Goal: Check status: Check status

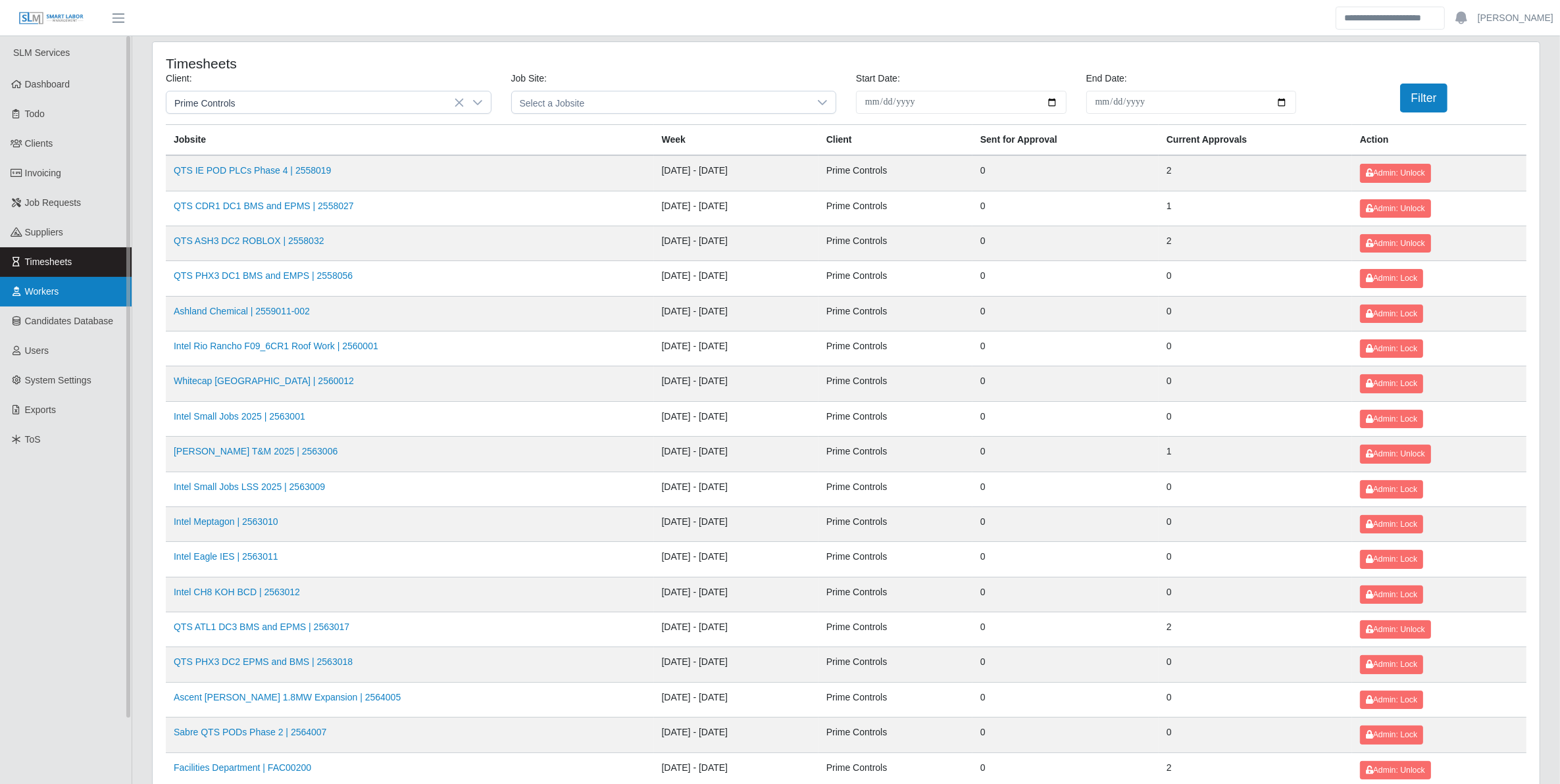
click at [45, 286] on span "Workers" at bounding box center [42, 291] width 34 height 10
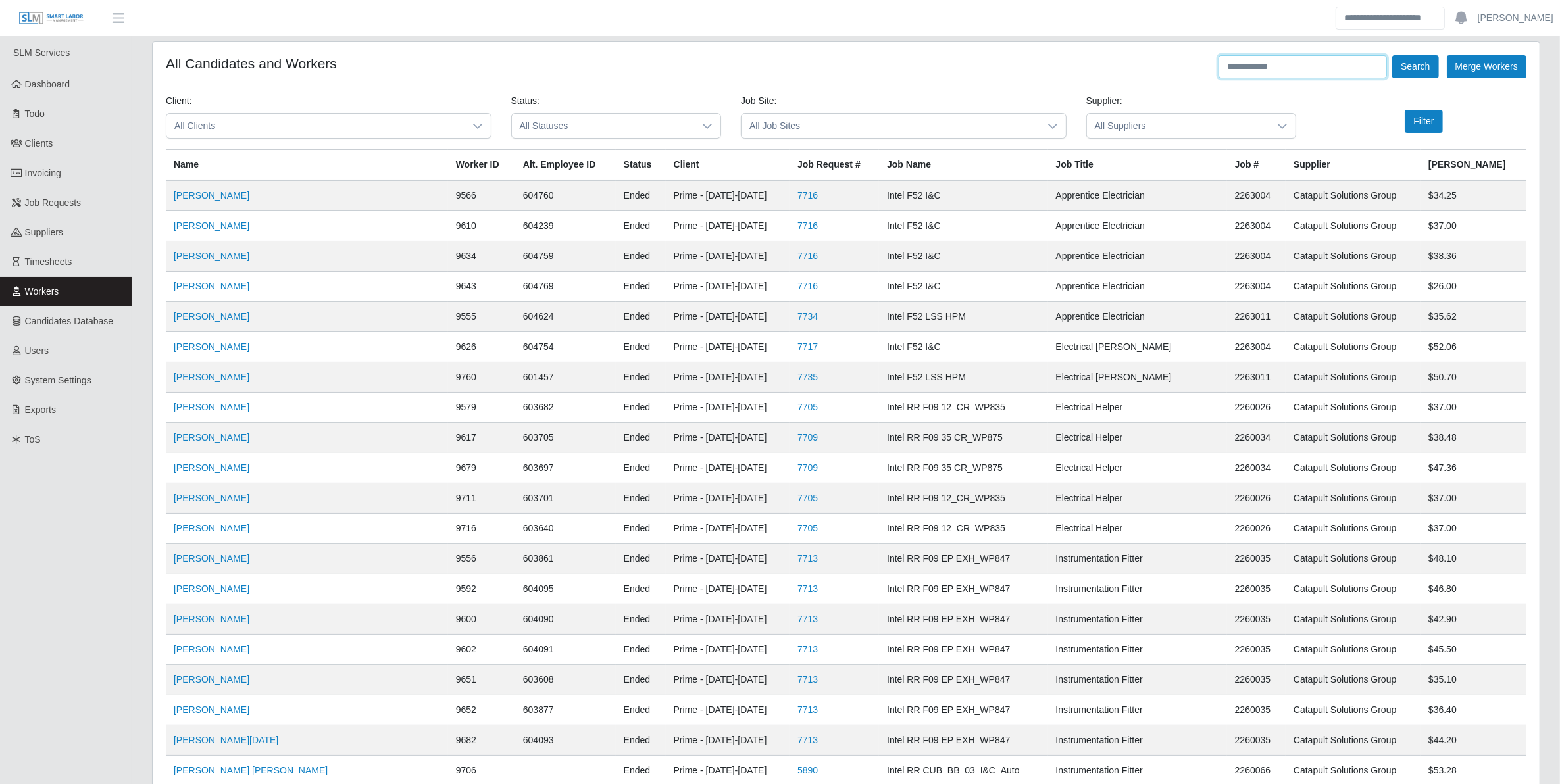
drag, startPoint x: 1257, startPoint y: 77, endPoint x: 1264, endPoint y: 74, distance: 7.6
click at [1258, 77] on input "text" at bounding box center [1303, 66] width 169 height 23
type input "**********"
click at [1393, 55] on button "Search" at bounding box center [1416, 66] width 46 height 23
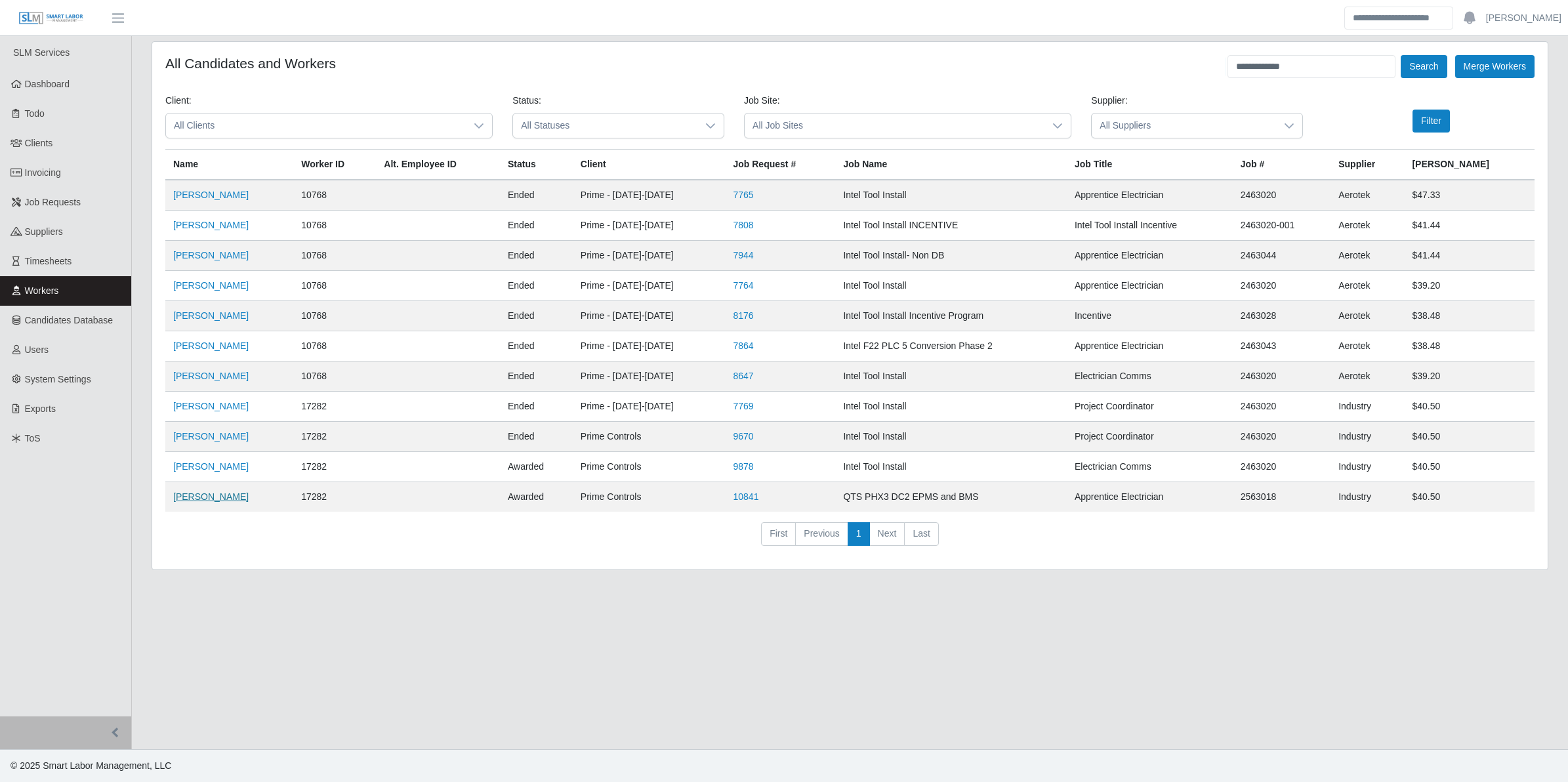
click at [195, 502] on link "[PERSON_NAME]" at bounding box center [211, 497] width 76 height 10
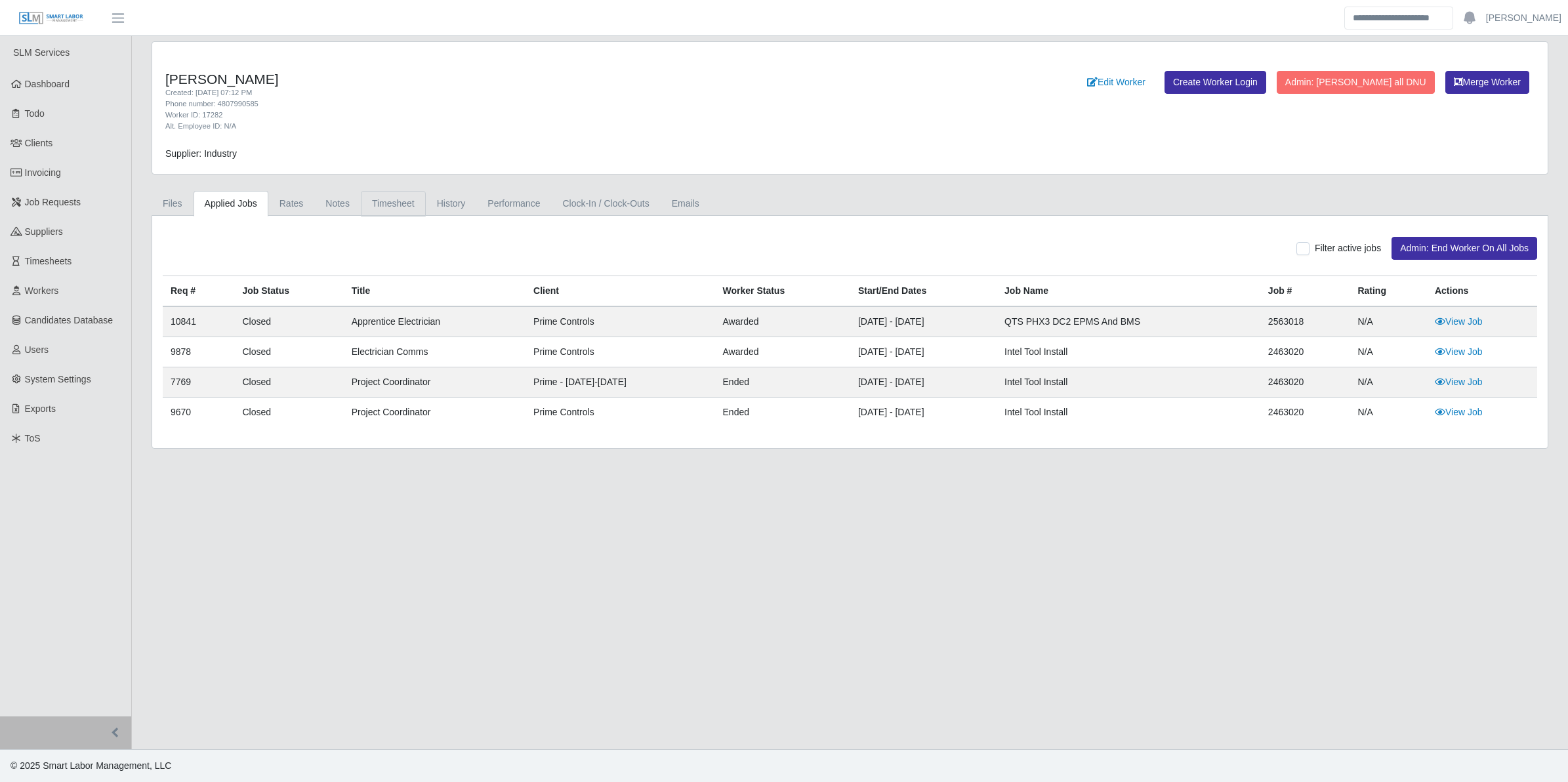
click at [411, 202] on link "Timesheet" at bounding box center [393, 204] width 65 height 26
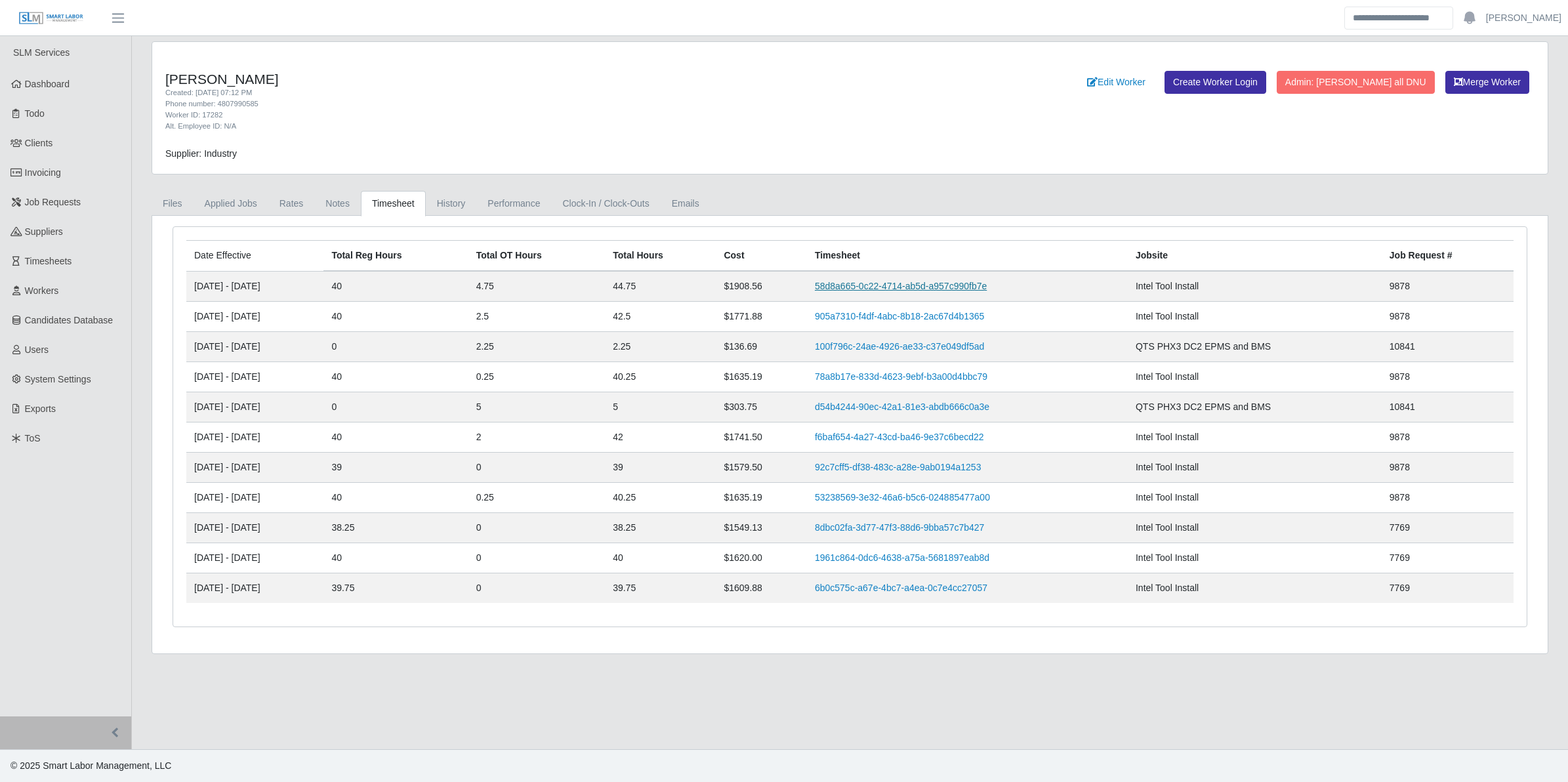
click at [920, 284] on link "58d8a665-0c22-4714-ab5d-a957c990fb7e" at bounding box center [901, 286] width 172 height 10
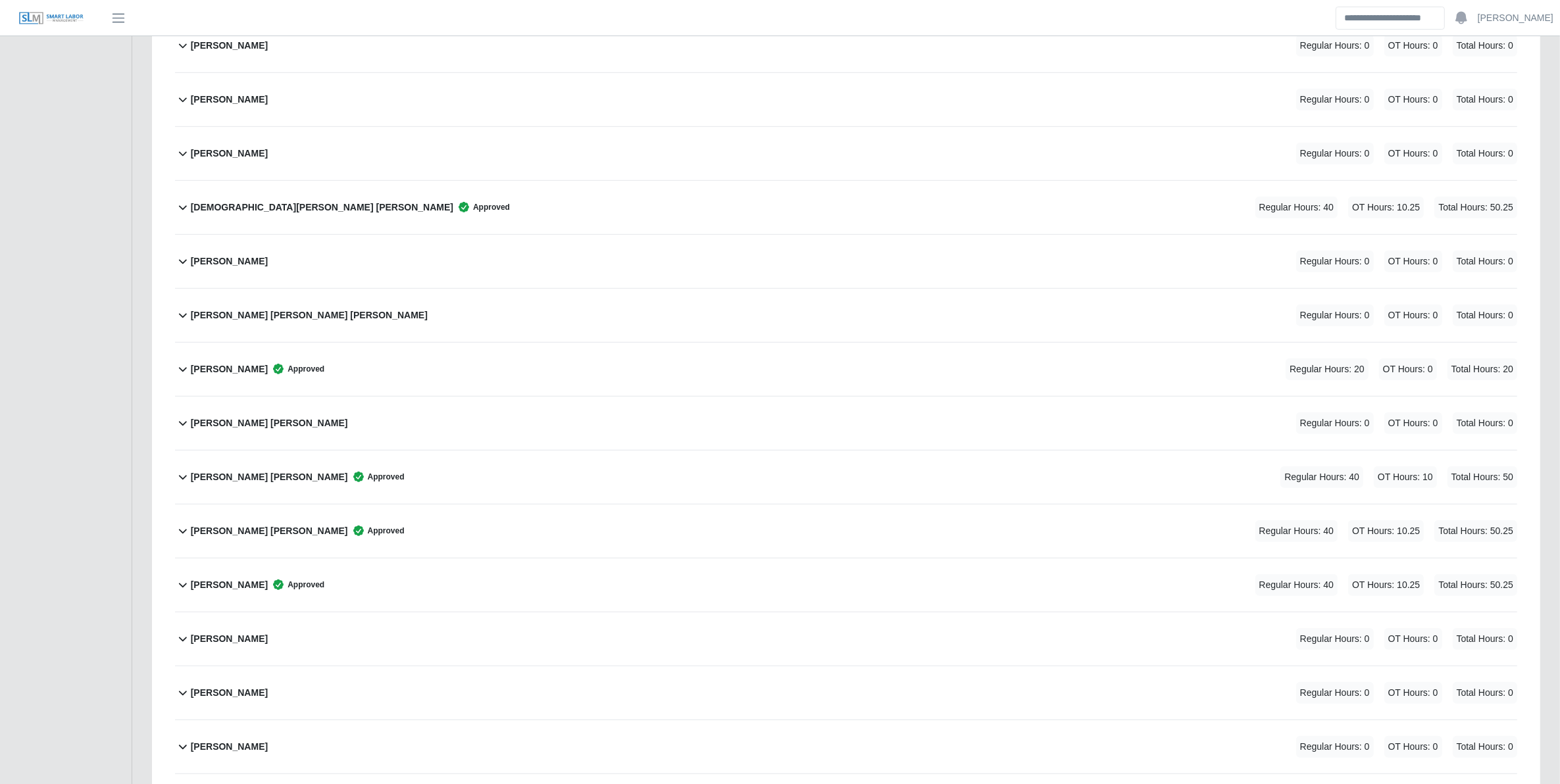
scroll to position [1432, 0]
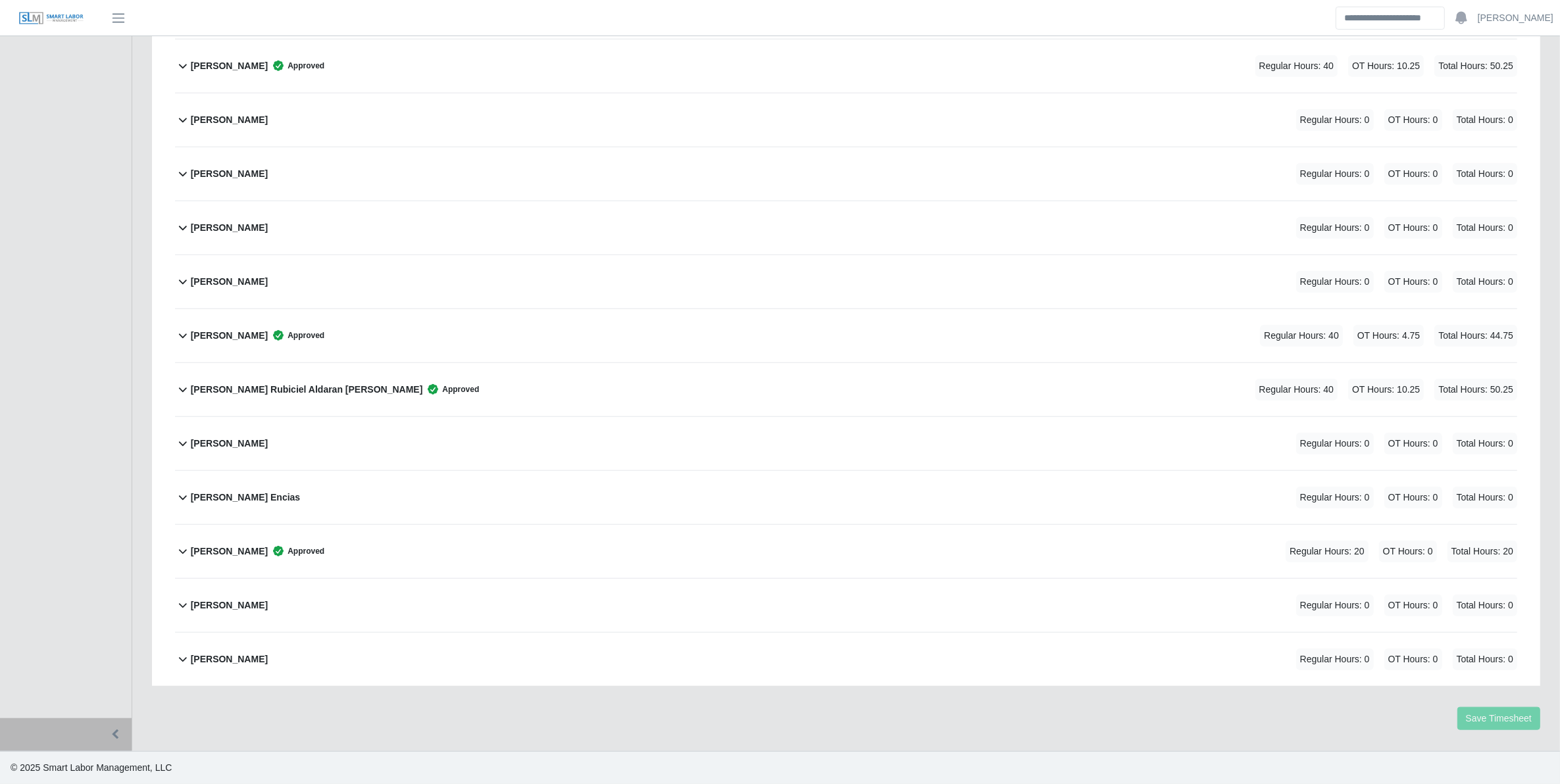
click at [589, 331] on div "Randon Hardin Approved Regular Hours: 40 OT Hours: 4.75 Total Hours: 44.75" at bounding box center [854, 336] width 1327 height 54
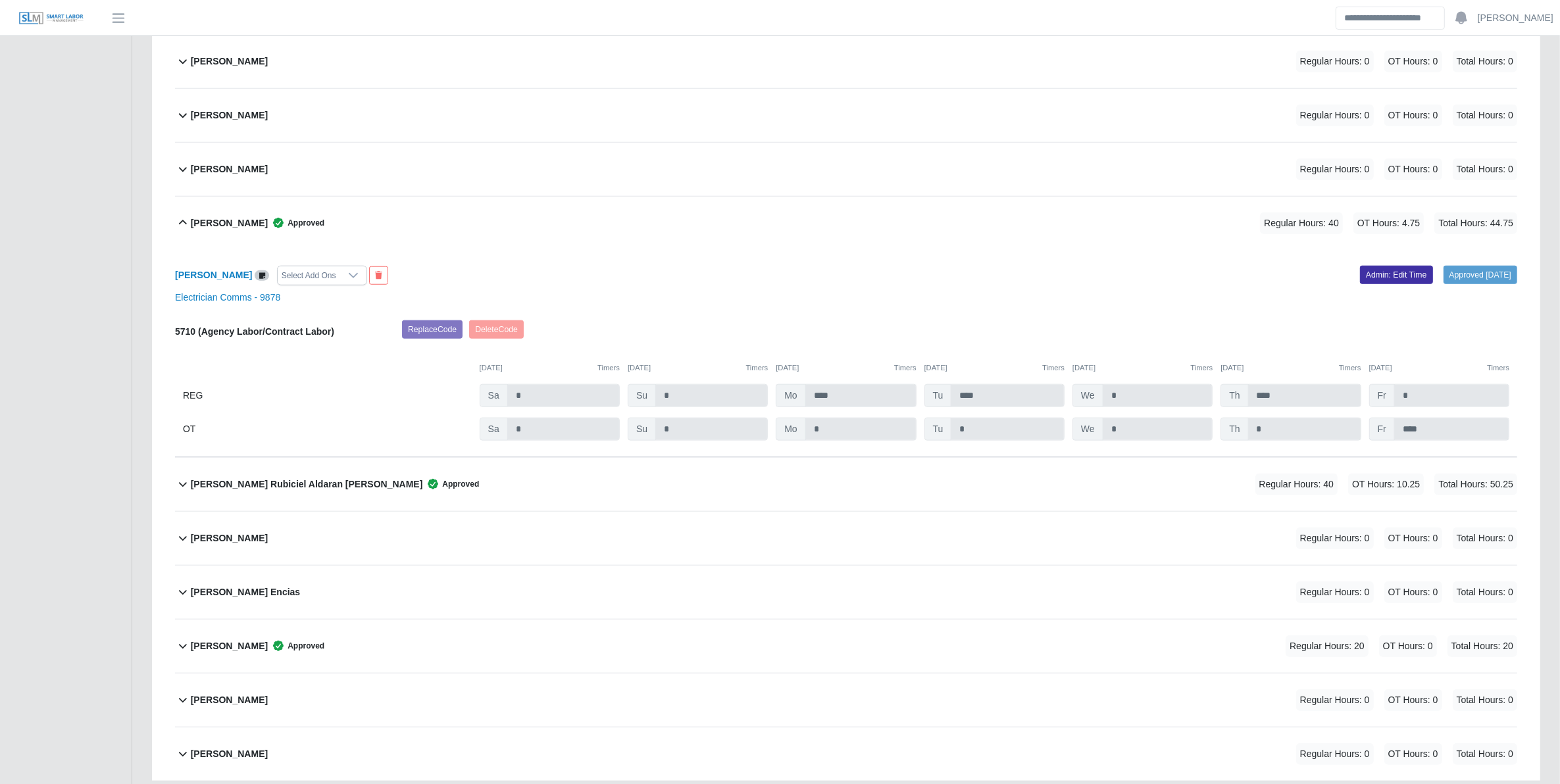
scroll to position [1520, 0]
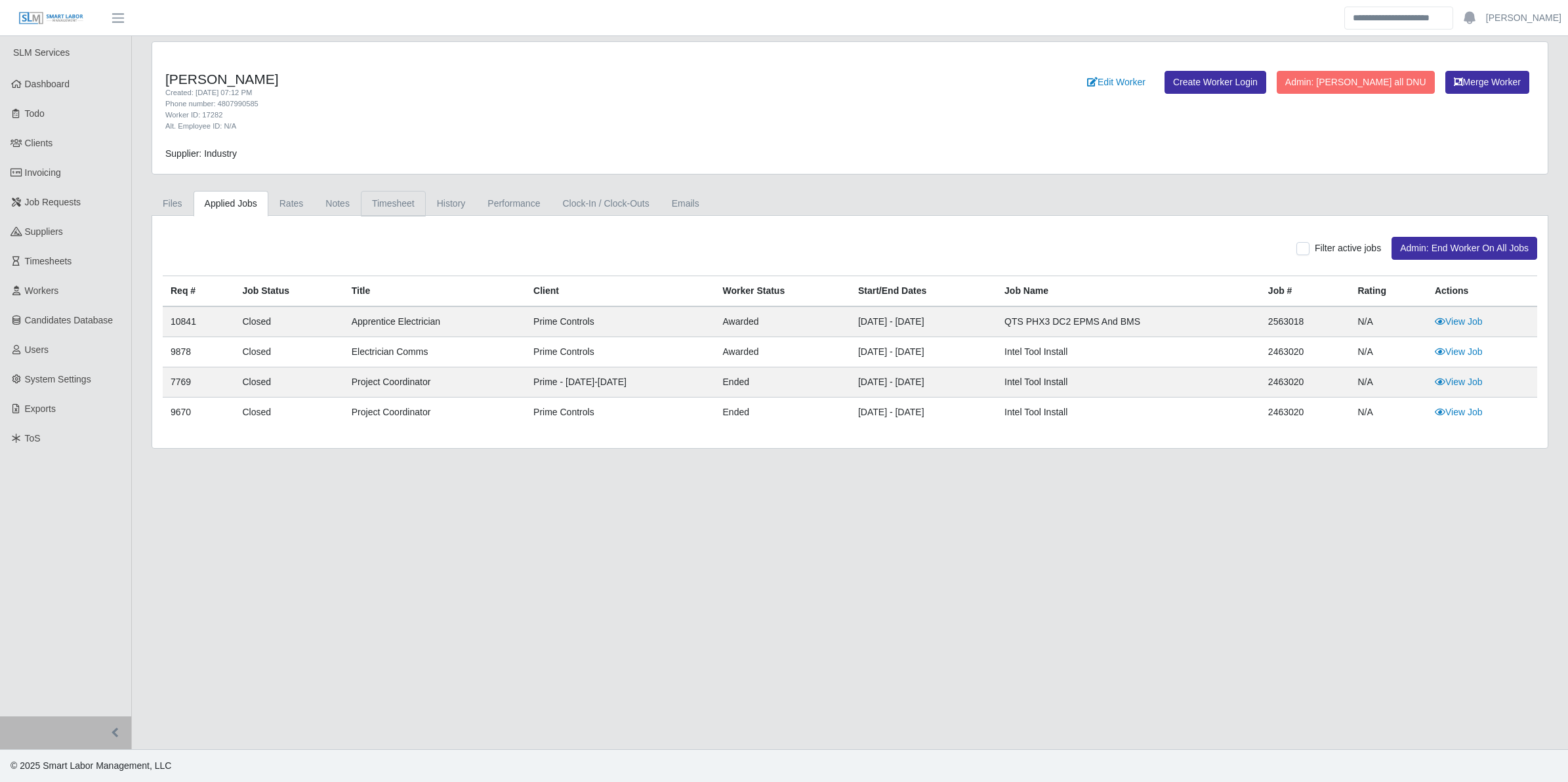
click at [408, 205] on link "Timesheet" at bounding box center [393, 204] width 65 height 26
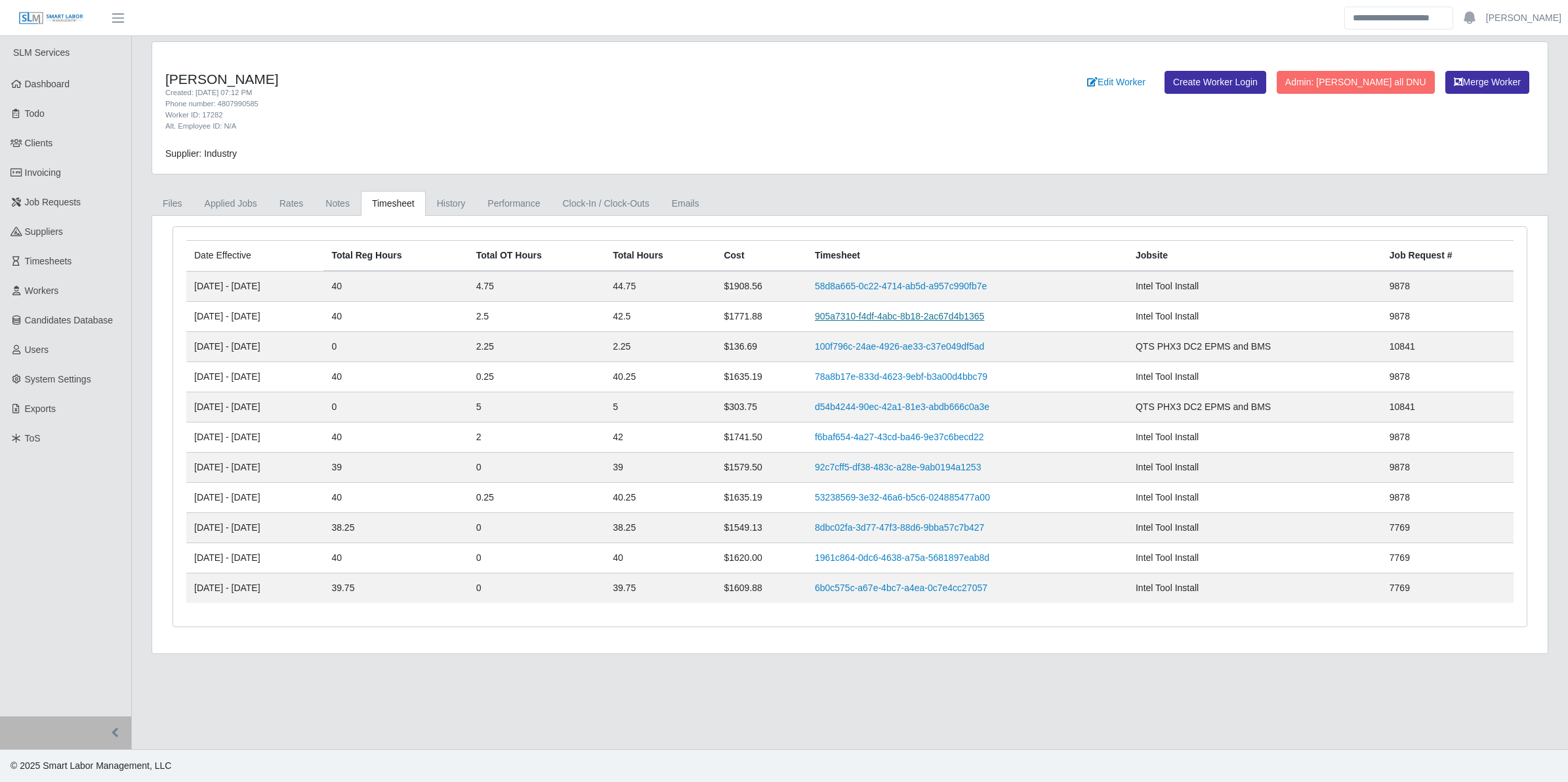
click at [915, 319] on link "905a7310-f4df-4abc-8b18-2ac67d4b1365" at bounding box center [900, 317] width 169 height 10
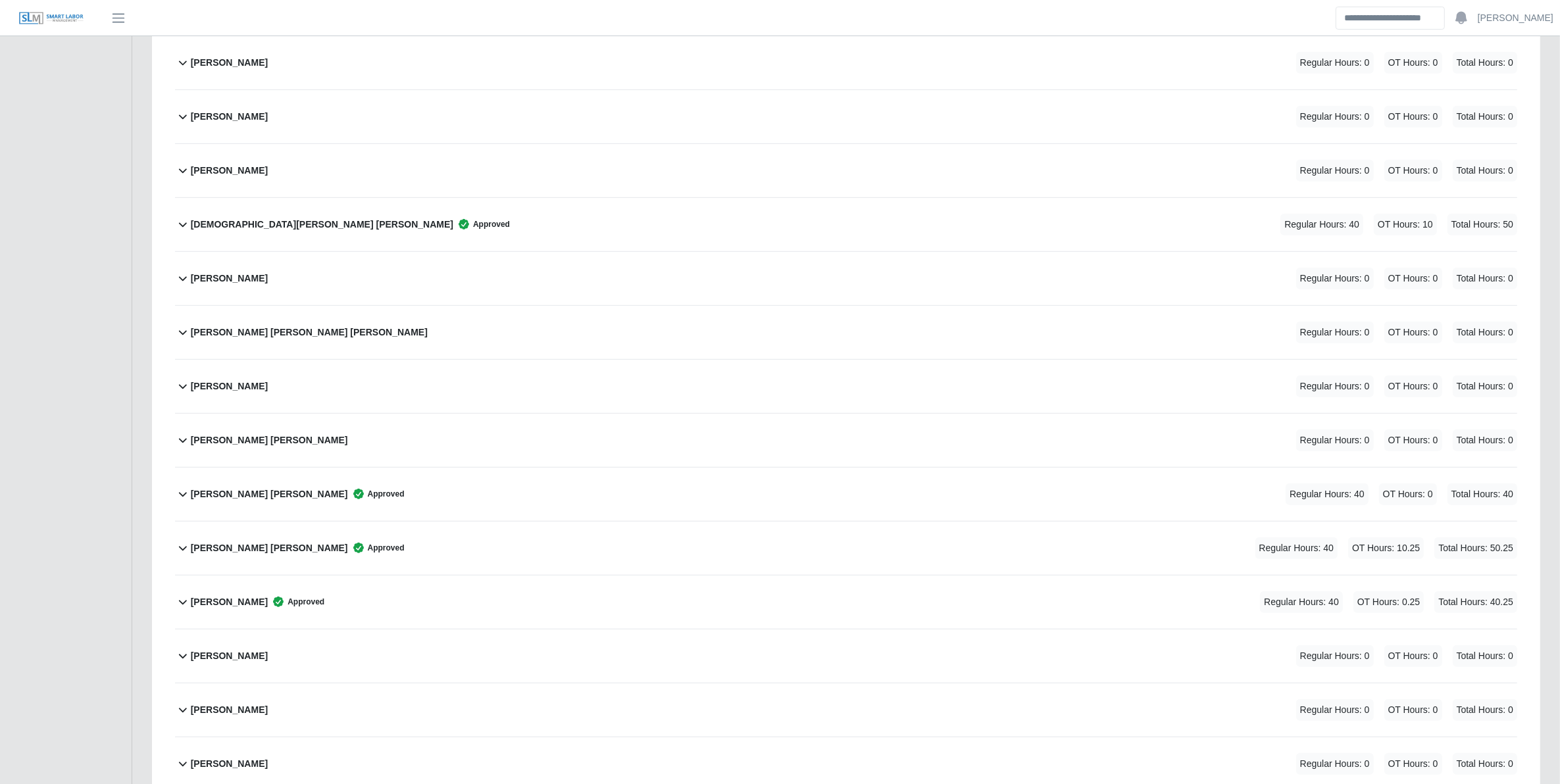
scroll to position [1594, 0]
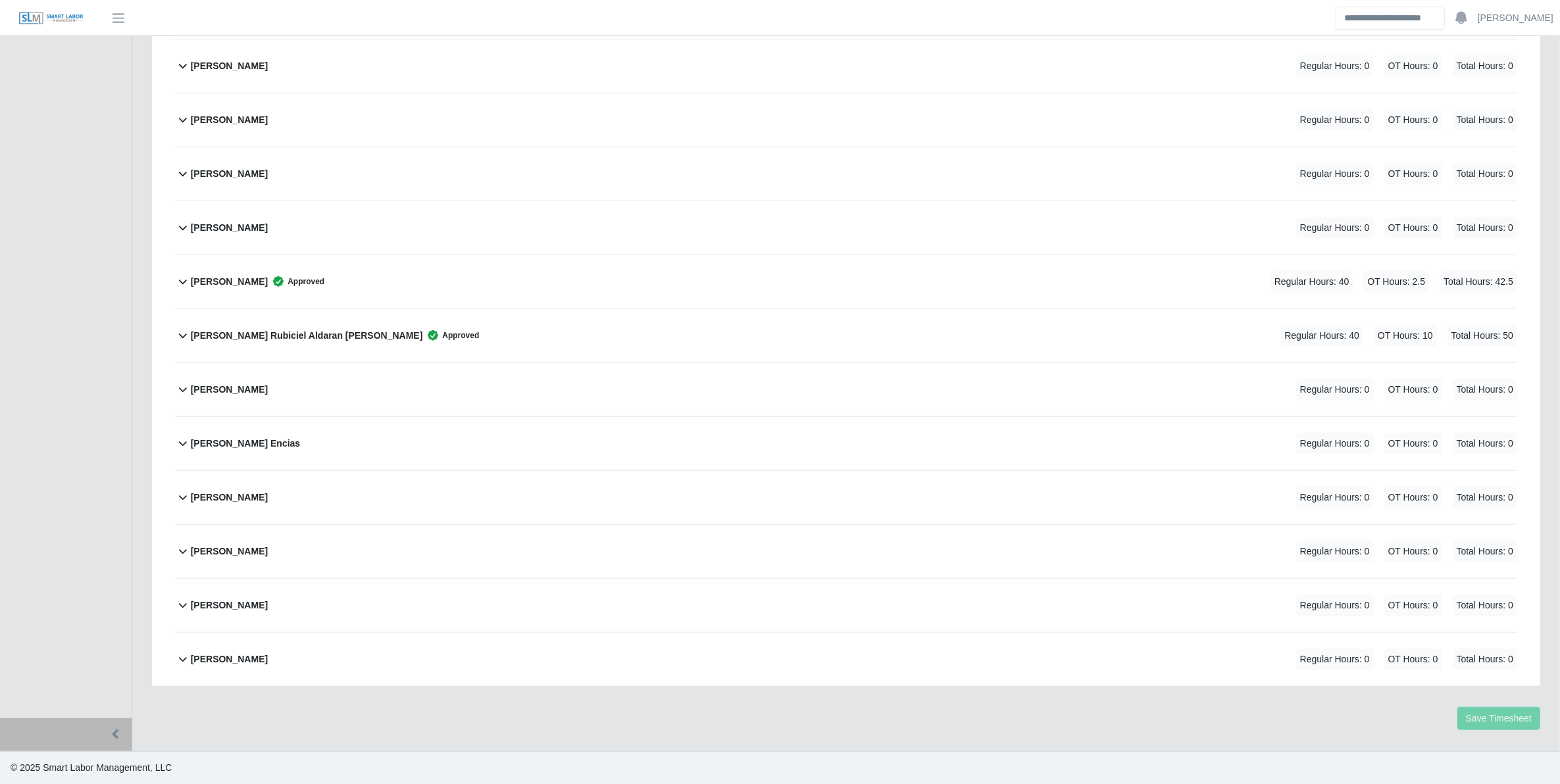
click at [444, 273] on div "[PERSON_NAME] Approved Regular Hours: 40 OT Hours: 2.5 Total Hours: 42.5" at bounding box center [854, 282] width 1327 height 54
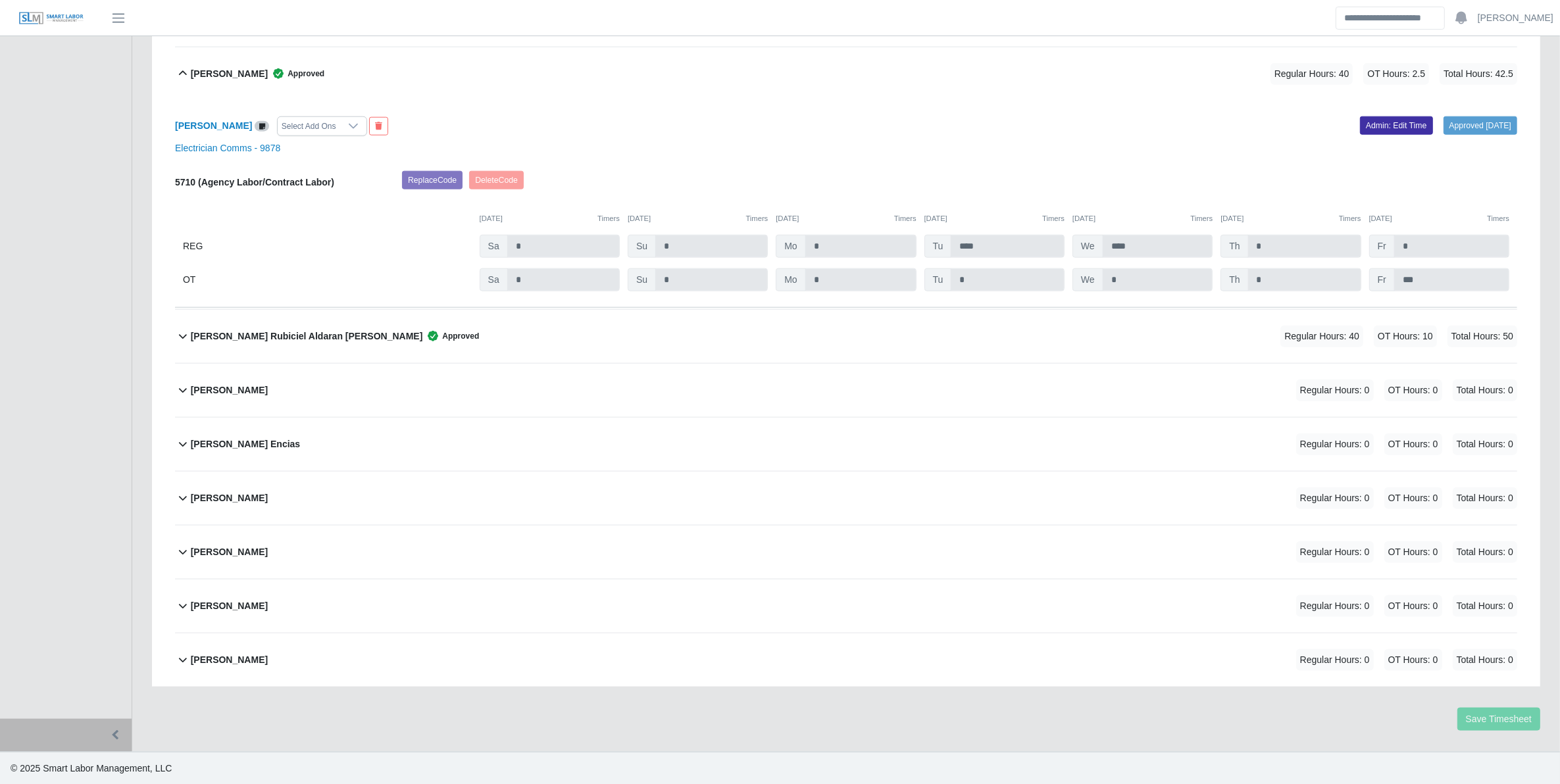
scroll to position [1803, 0]
